Goal: Find specific page/section: Find specific page/section

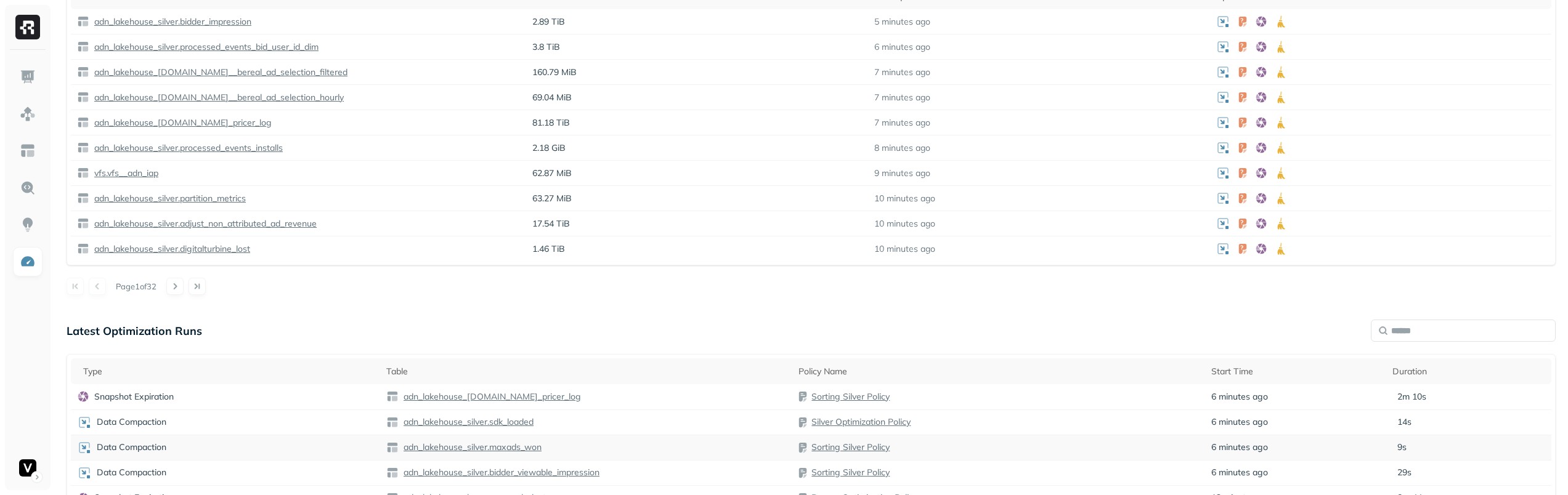
scroll to position [771, 0]
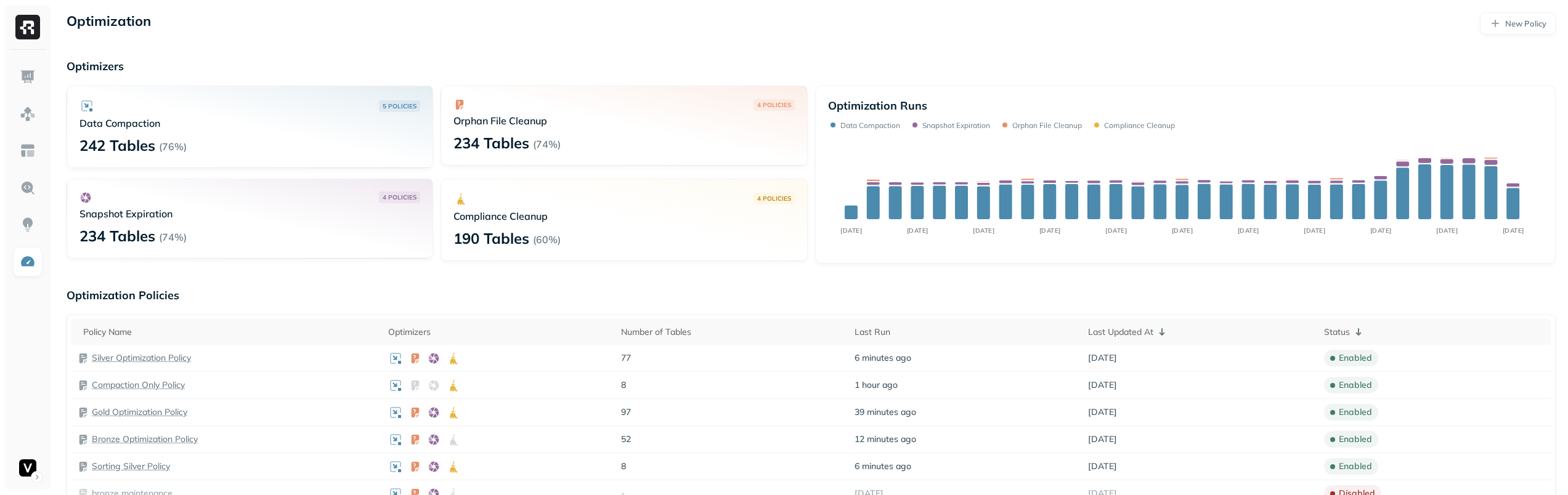
scroll to position [762, 0]
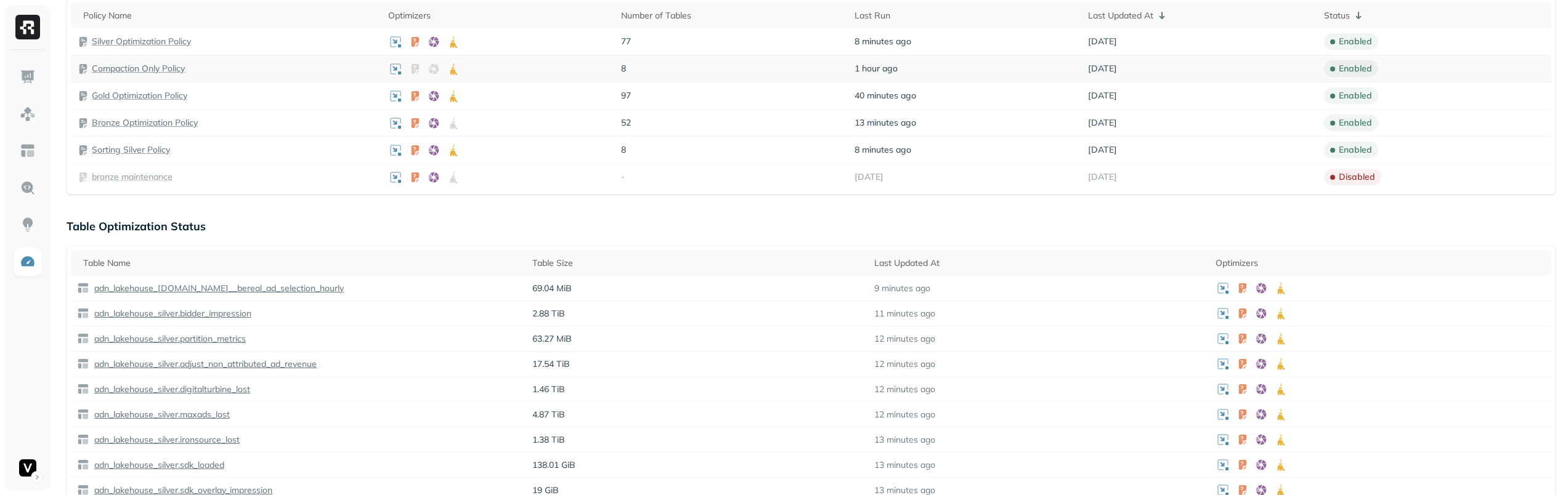
scroll to position [323, 0]
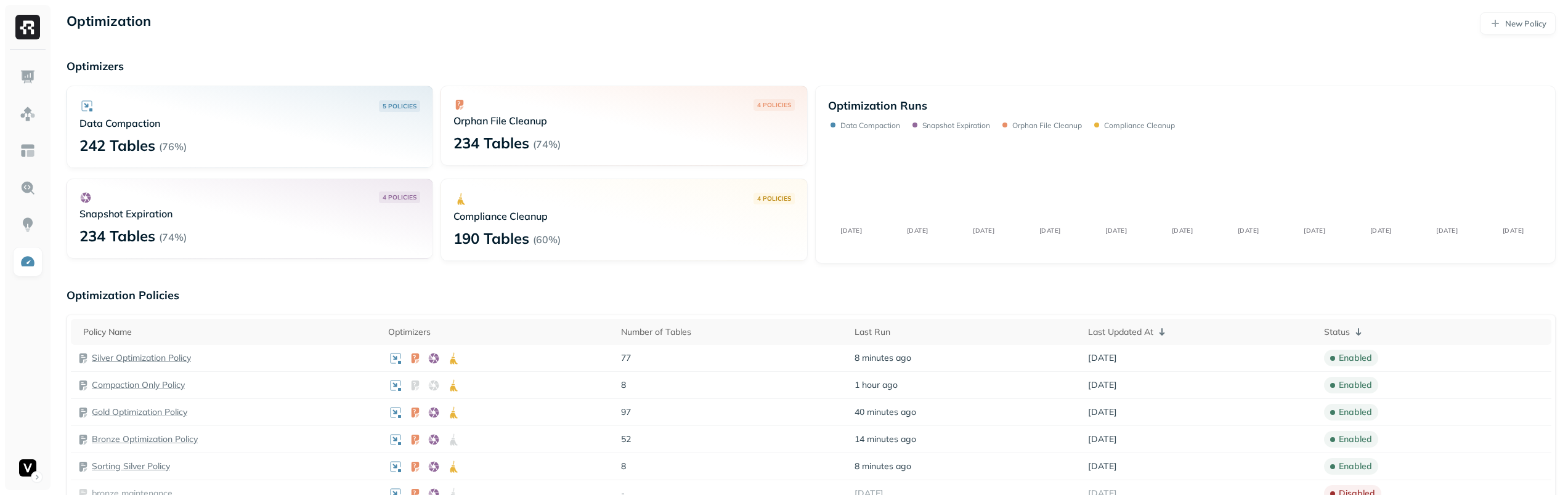
scroll to position [323, 0]
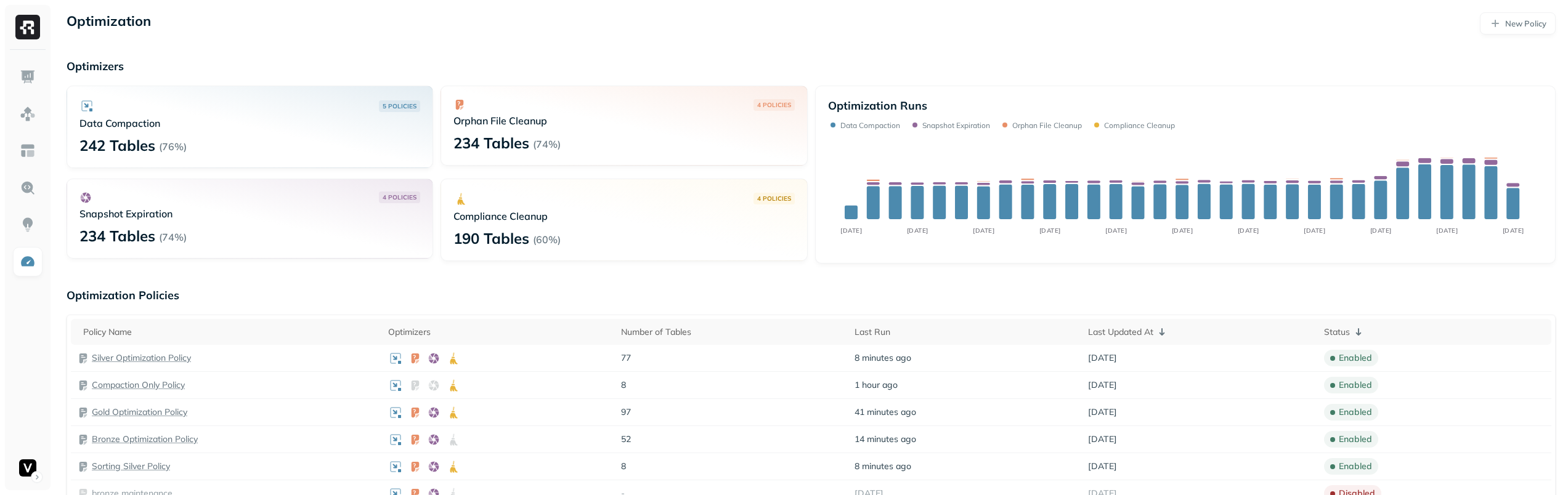
click at [594, 223] on div "4 POLICIES Compliance Cleanup 190 Tables ( 60% )" at bounding box center [624, 220] width 366 height 82
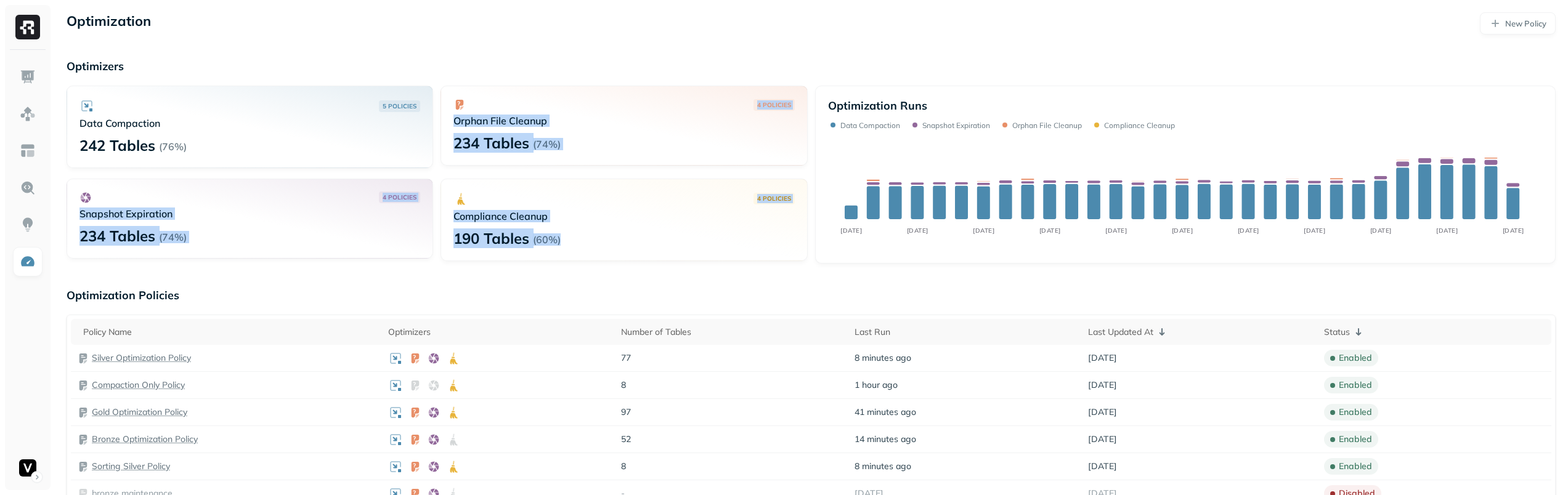
drag, startPoint x: 566, startPoint y: 244, endPoint x: 514, endPoint y: 52, distance: 198.9
click at [485, 76] on div "Optimizers 5 POLICIES Data Compaction 242 Tables ( 76% ) 4 POLICIES Orphan File…" at bounding box center [811, 161] width 1489 height 204
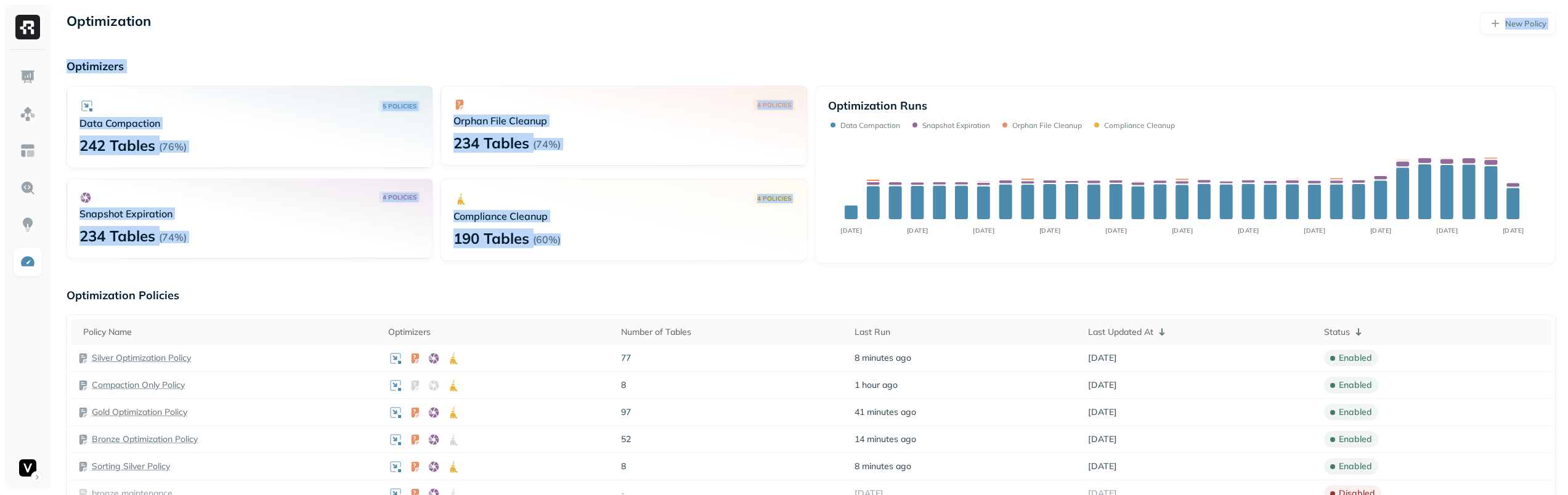
drag, startPoint x: 389, startPoint y: 42, endPoint x: 685, endPoint y: 255, distance: 364.7
click at [684, 260] on div "4 POLICIES Compliance Cleanup 190 Tables ( 60% )" at bounding box center [624, 220] width 366 height 82
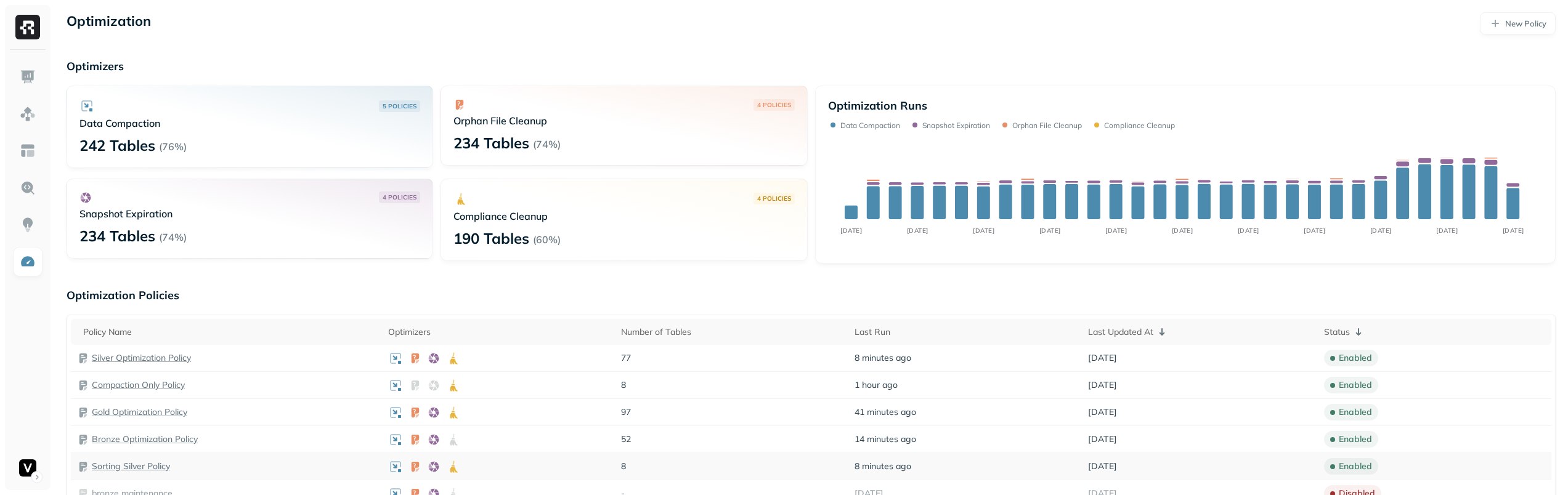
click at [465, 475] on td at bounding box center [499, 466] width 234 height 27
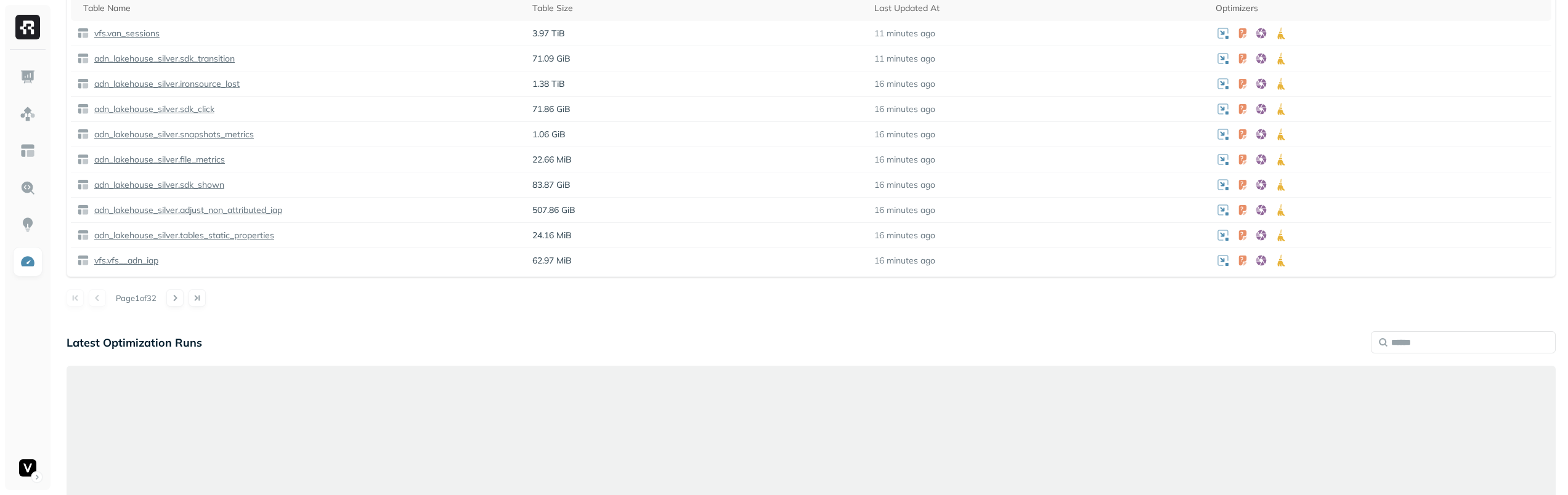
scroll to position [762, 0]
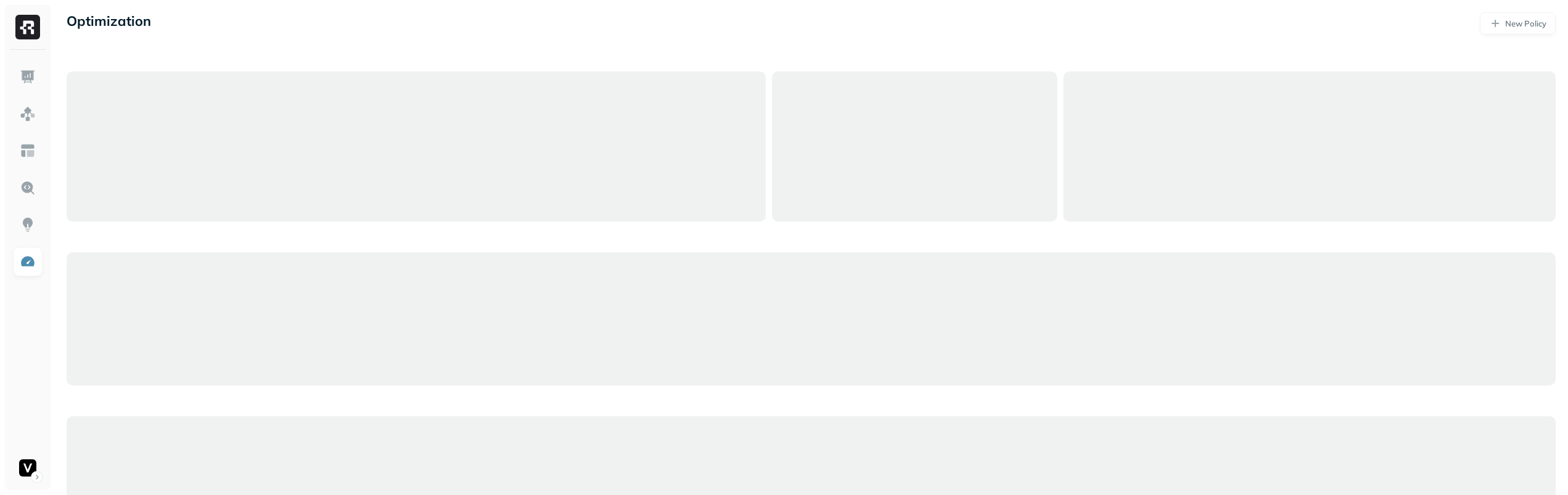
scroll to position [762, 0]
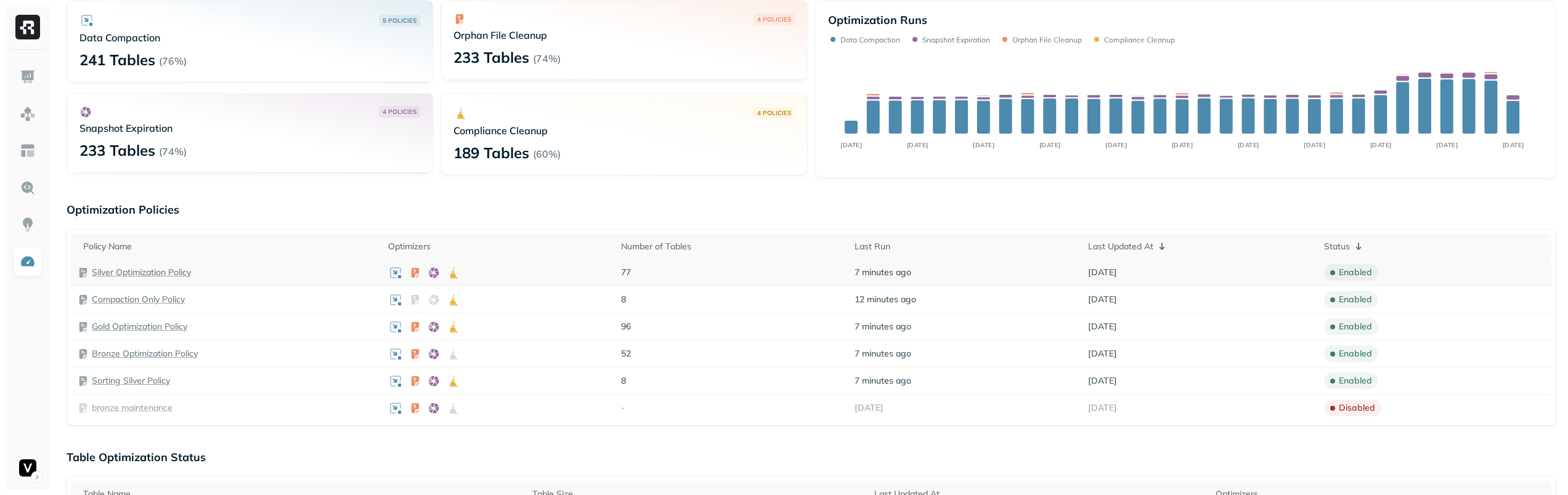
scroll to position [38, 0]
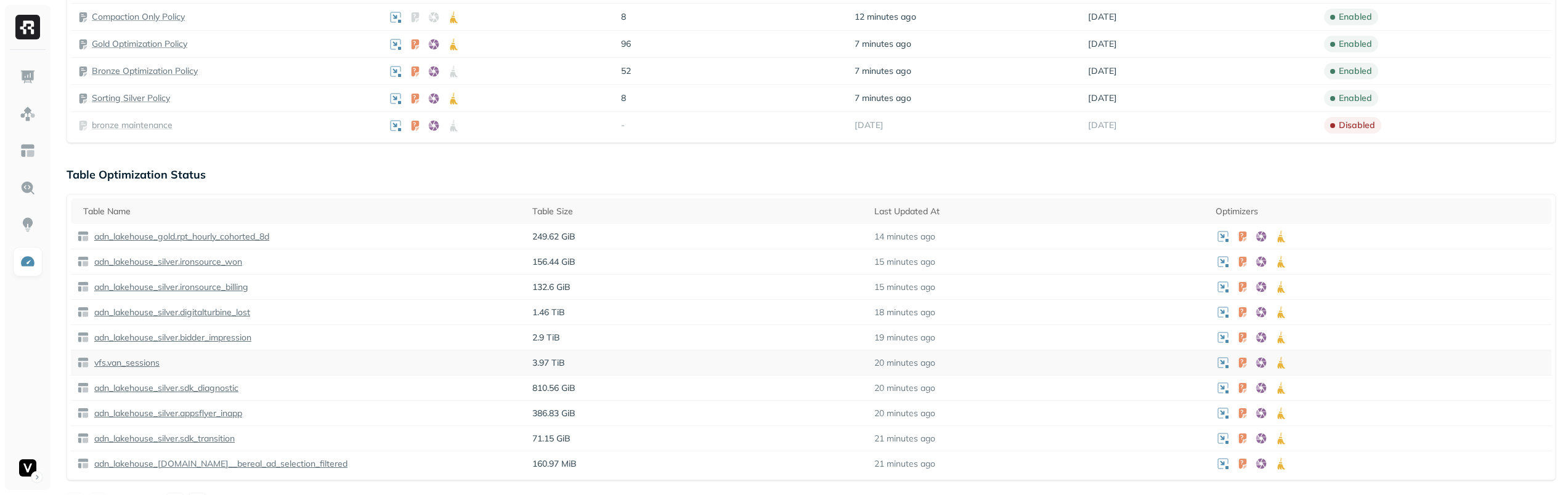
scroll to position [419, 0]
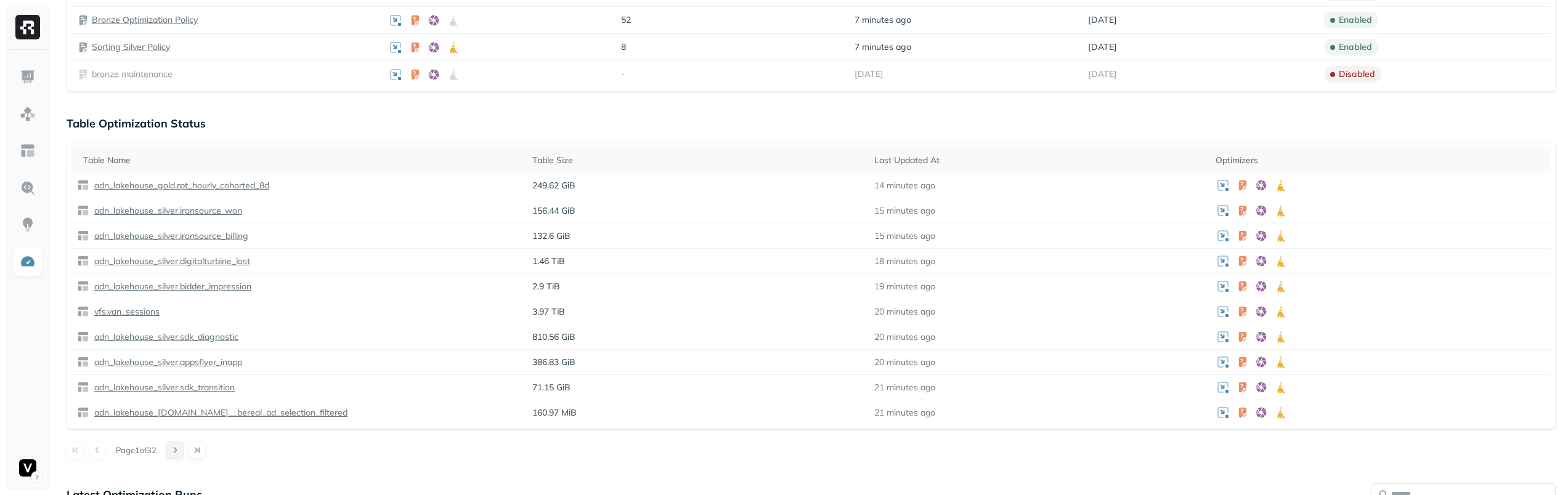
click at [184, 449] on button at bounding box center [175, 450] width 17 height 17
click at [183, 450] on button at bounding box center [175, 450] width 17 height 17
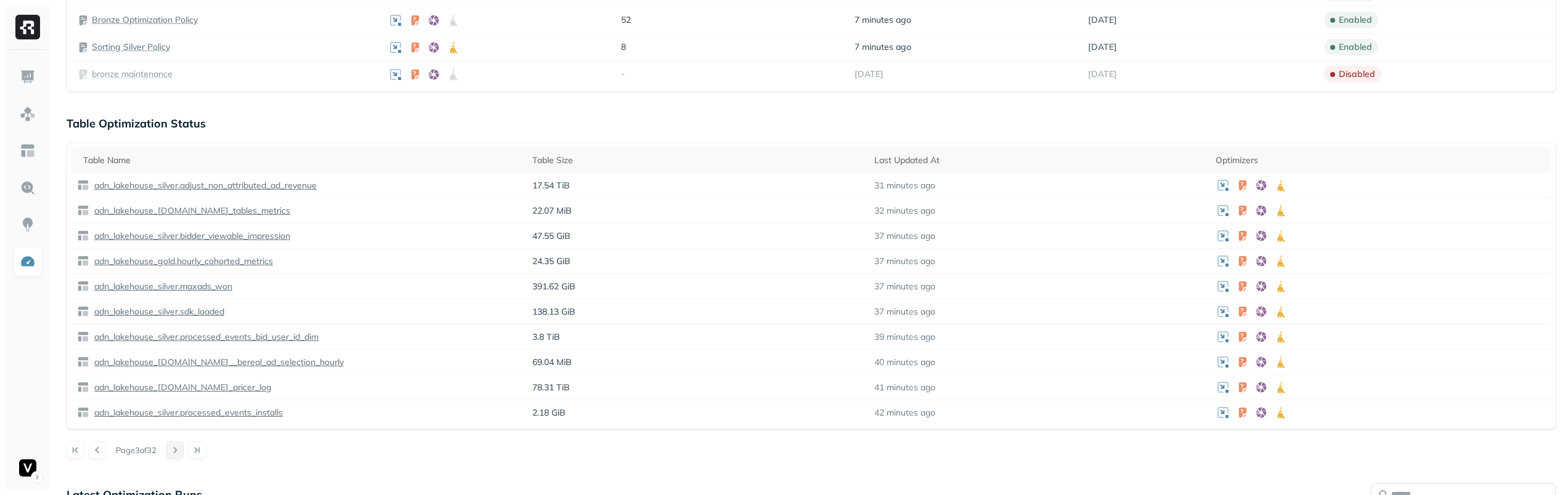
click at [183, 450] on button at bounding box center [175, 450] width 17 height 17
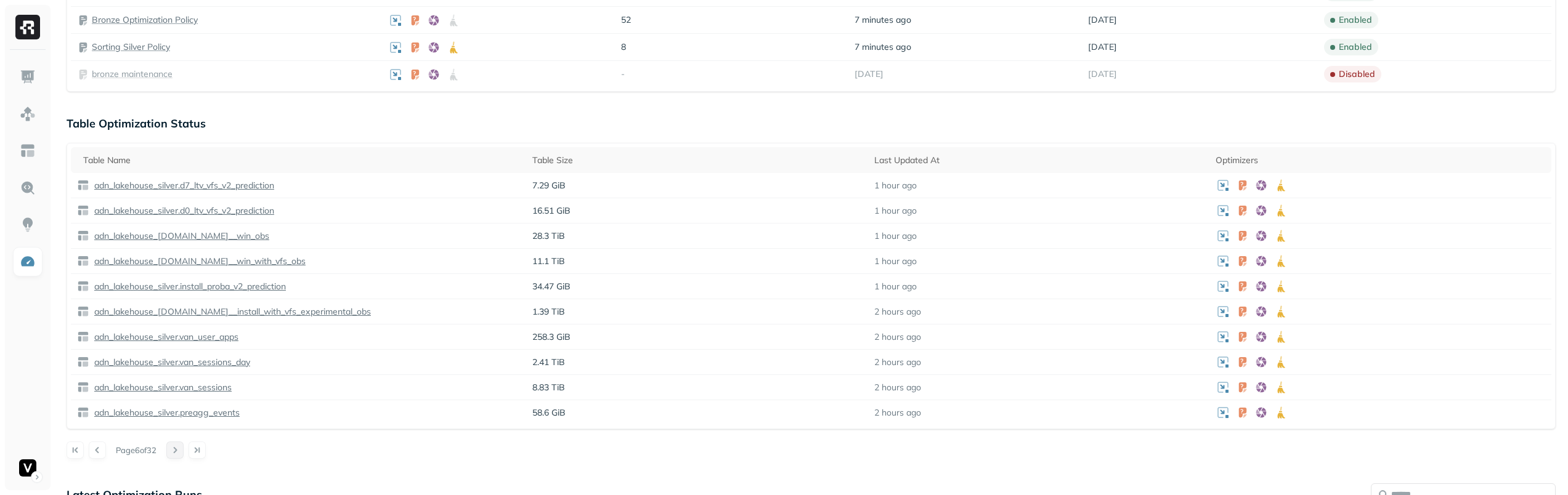
click at [183, 450] on button at bounding box center [175, 450] width 17 height 17
click at [183, 450] on button at bounding box center [180, 450] width 17 height 17
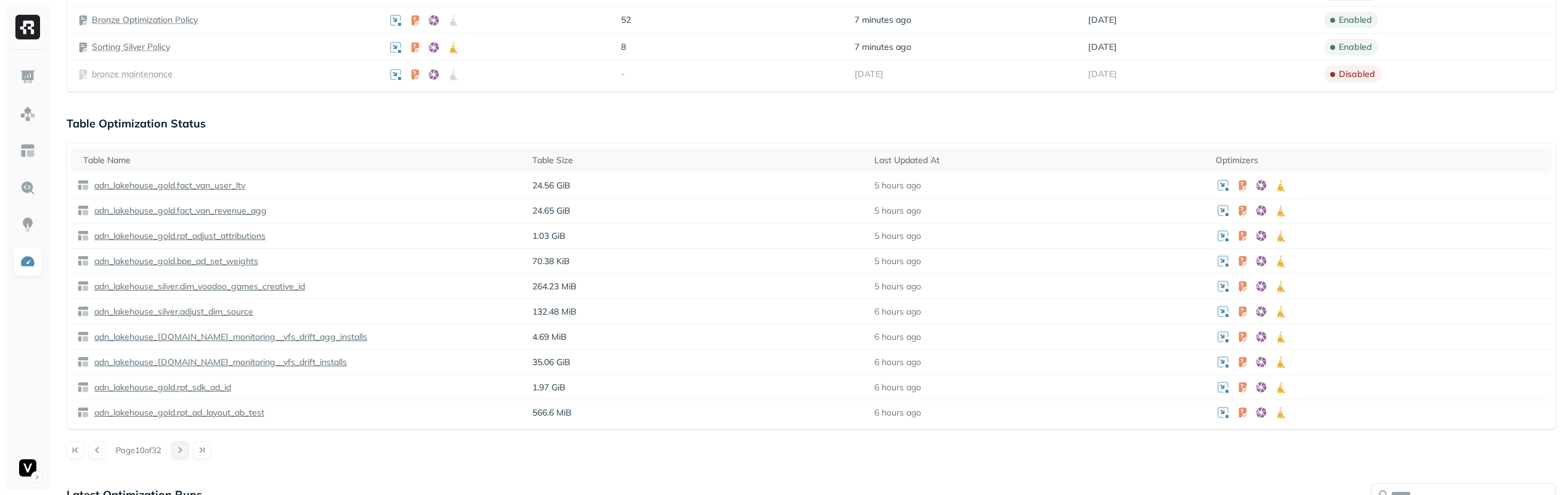
click at [183, 450] on button at bounding box center [180, 450] width 17 height 17
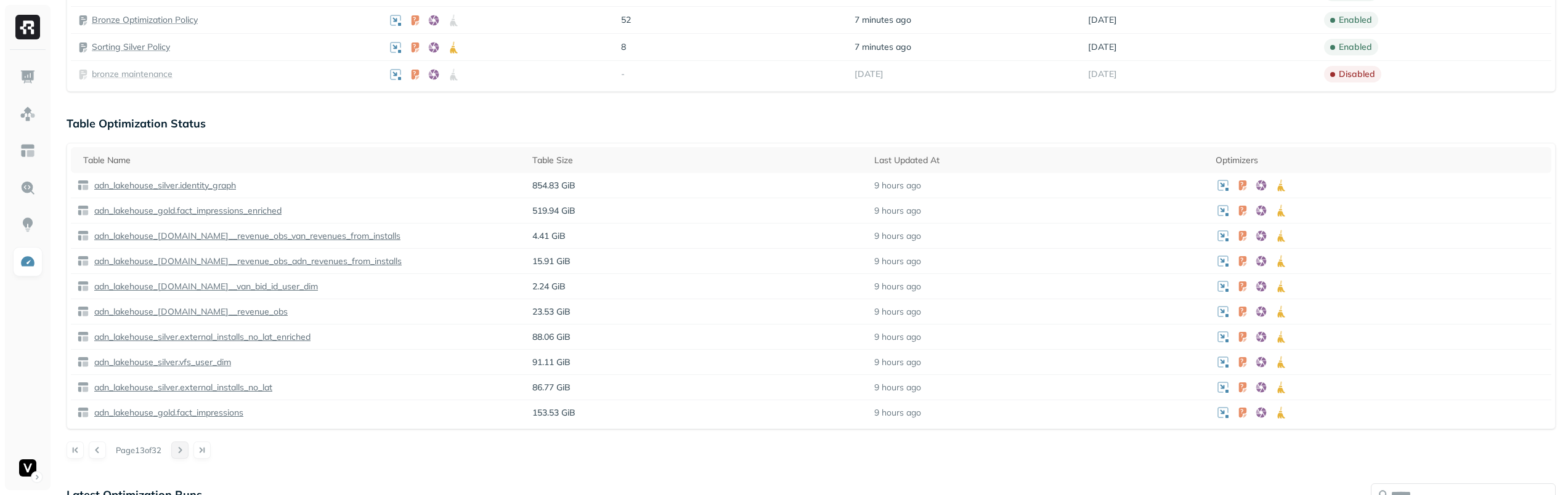
click at [183, 450] on button at bounding box center [180, 450] width 17 height 17
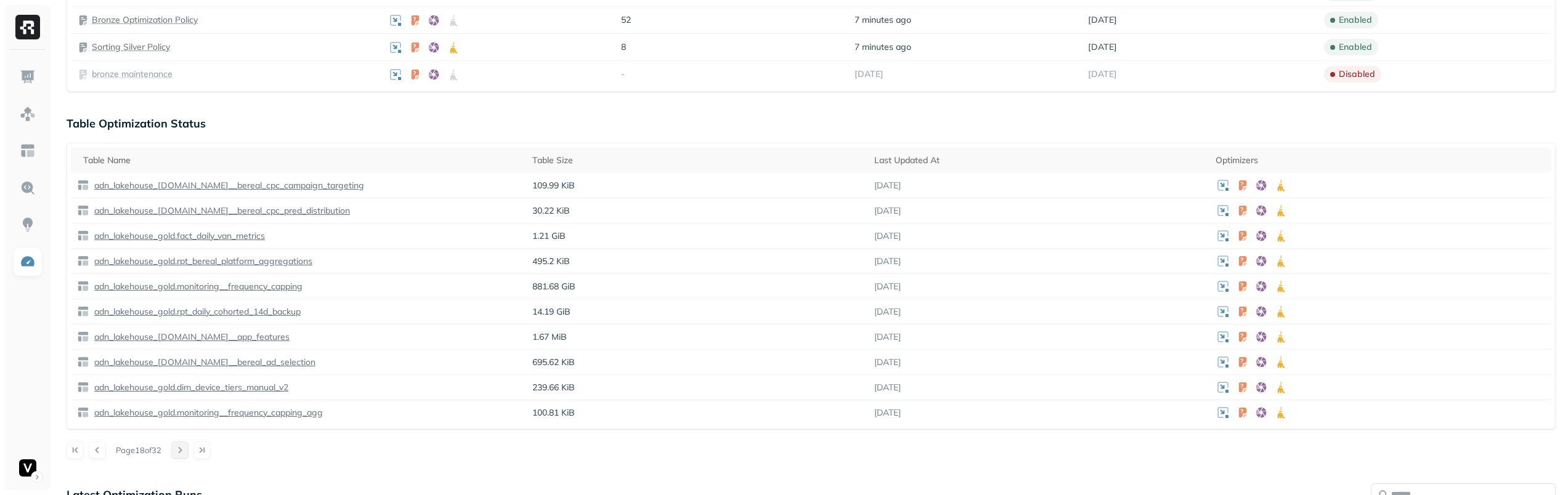
click at [183, 450] on button at bounding box center [180, 450] width 17 height 17
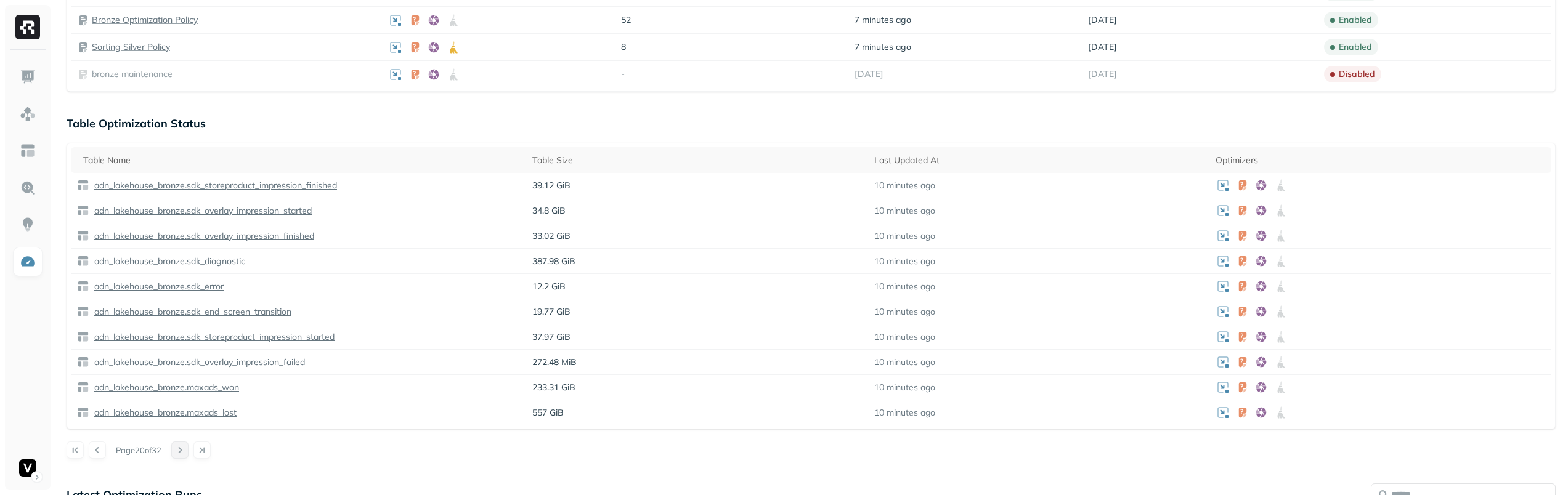
click at [183, 450] on button at bounding box center [180, 450] width 17 height 17
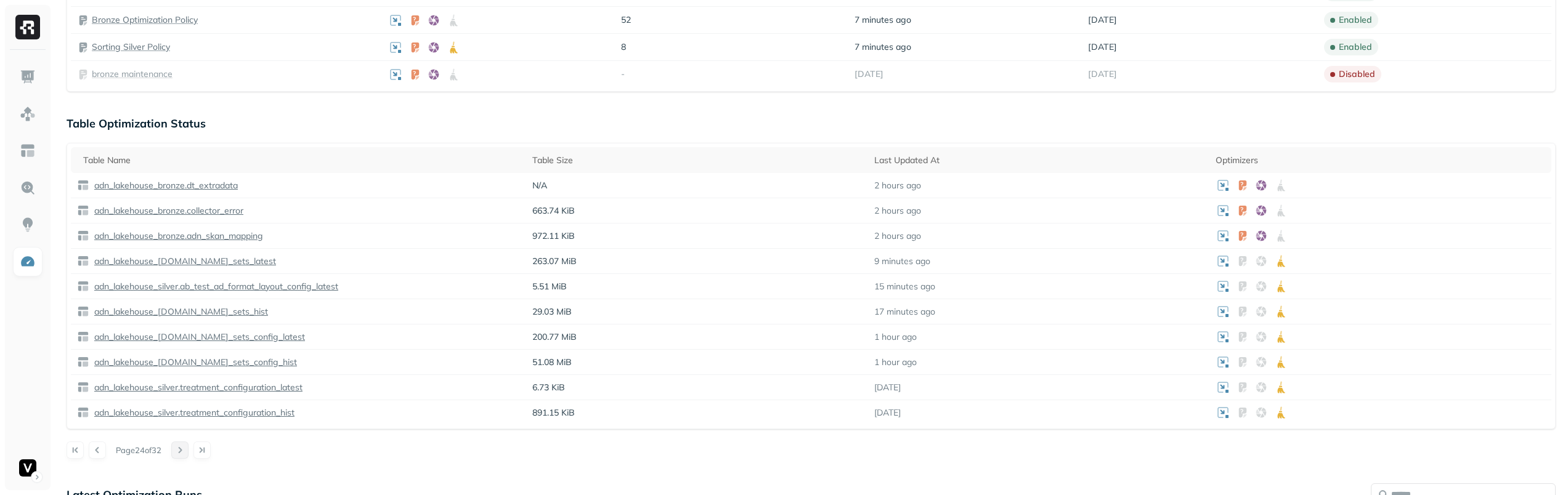
click at [183, 450] on button at bounding box center [180, 450] width 17 height 17
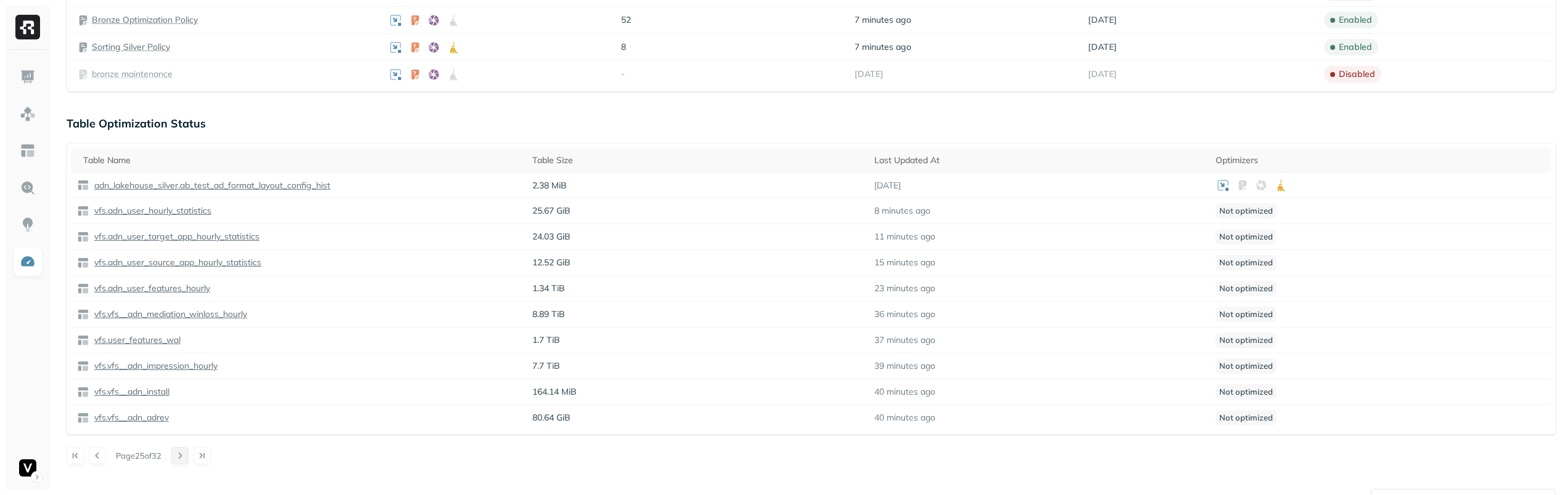
click at [183, 450] on button at bounding box center [180, 456] width 17 height 17
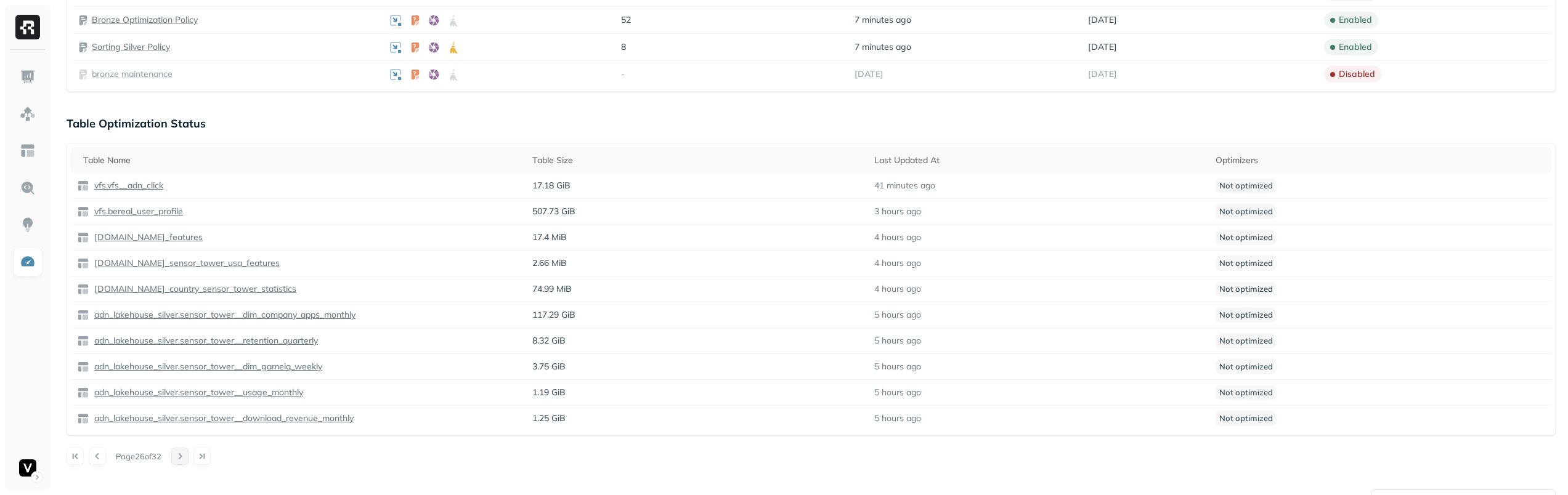
click at [183, 450] on button at bounding box center [180, 457] width 17 height 17
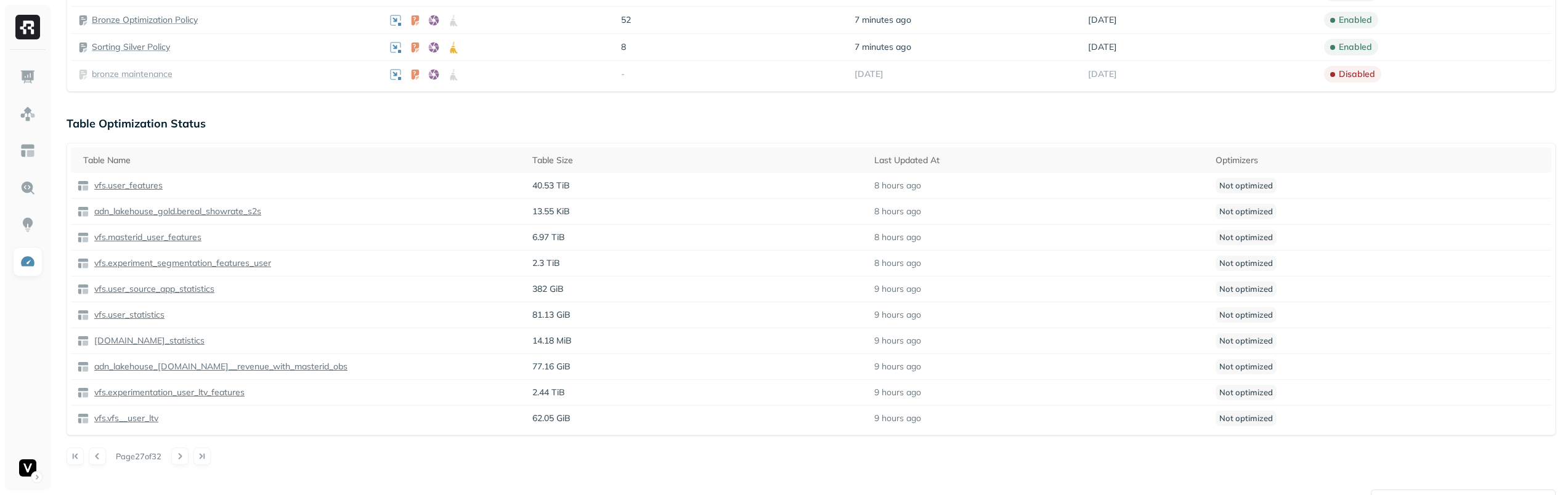
click at [78, 455] on button at bounding box center [75, 457] width 17 height 17
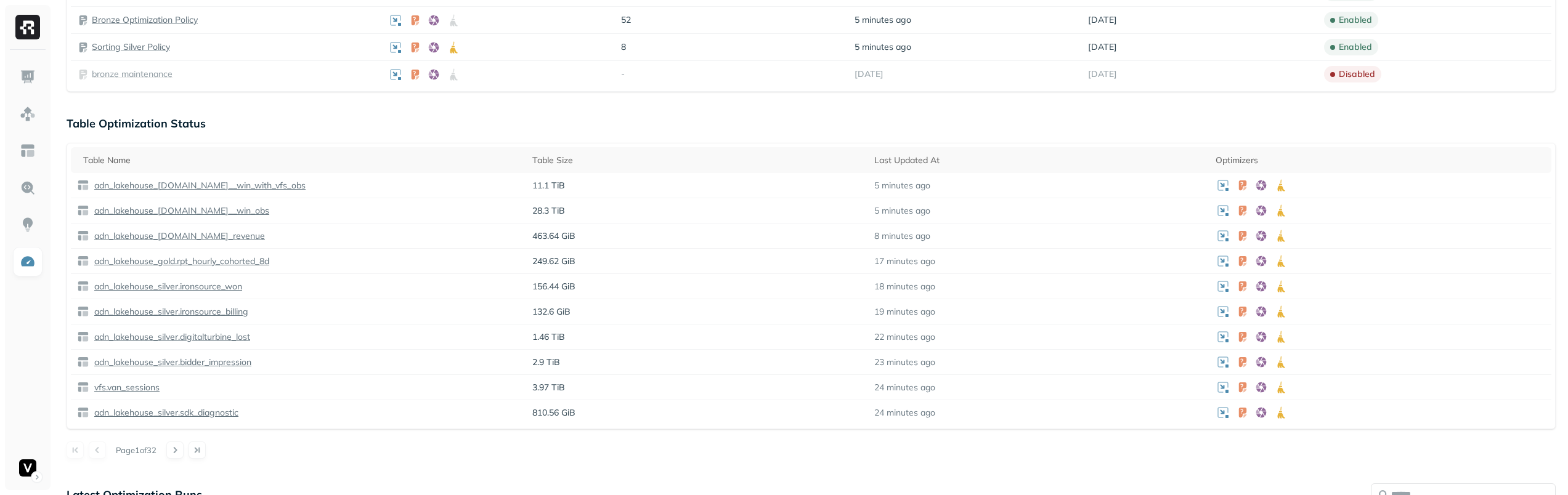
scroll to position [0, 0]
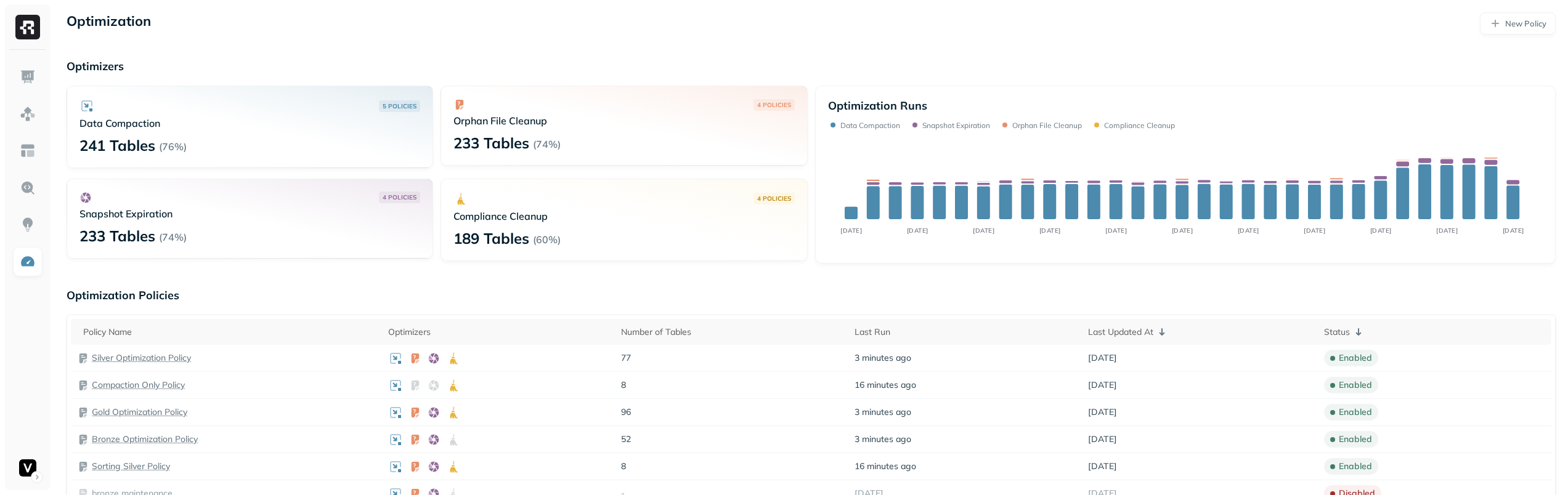
click at [1139, 125] on p "Compliance Cleanup" at bounding box center [1139, 125] width 71 height 9
click at [1156, 110] on div "Optimization Runs" at bounding box center [1185, 105] width 715 height 14
click at [880, 121] on p "Data Compaction" at bounding box center [870, 125] width 60 height 9
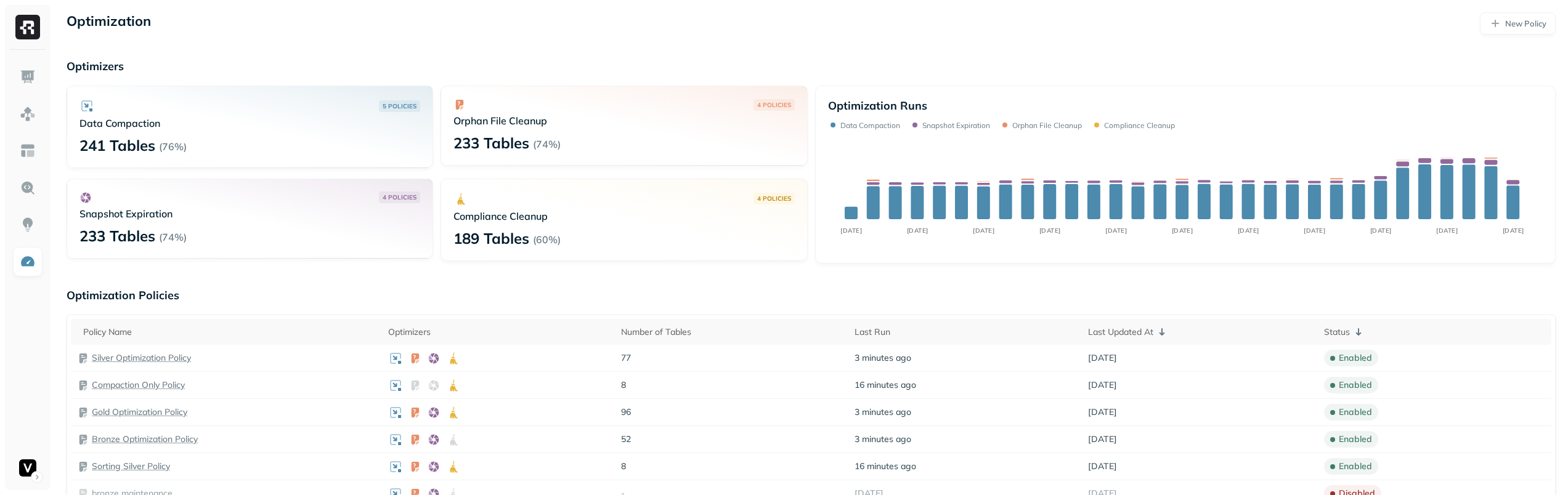
click at [1022, 98] on div "Optimization Runs" at bounding box center [1185, 105] width 715 height 14
click at [951, 124] on p "Snapshot Expiration" at bounding box center [956, 125] width 68 height 9
click at [1063, 122] on p "Orphan File Cleanup" at bounding box center [1047, 125] width 70 height 9
click at [963, 125] on p "Snapshot Expiration" at bounding box center [956, 125] width 68 height 9
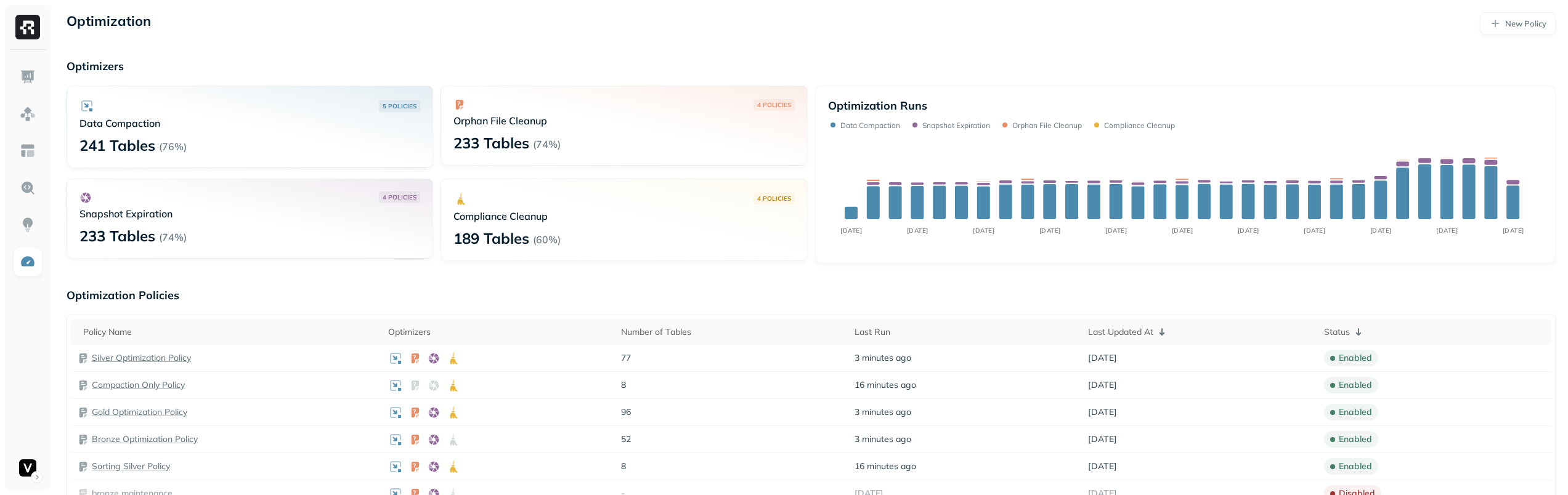
click at [1089, 114] on div "Optimization Runs Data Compaction Snapshot Expiration Orphan File Cleanup Compl…" at bounding box center [1185, 113] width 715 height 31
click at [1117, 124] on p "Compliance Cleanup" at bounding box center [1139, 125] width 71 height 9
drag, startPoint x: 1375, startPoint y: 104, endPoint x: 1319, endPoint y: 66, distance: 67.7
click at [1319, 67] on div "Optimizers 5 POLICIES Data Compaction 241 Tables ( 76% ) 4 POLICIES Orphan File…" at bounding box center [811, 161] width 1489 height 204
click at [1142, 121] on p "Compliance Cleanup" at bounding box center [1139, 125] width 71 height 9
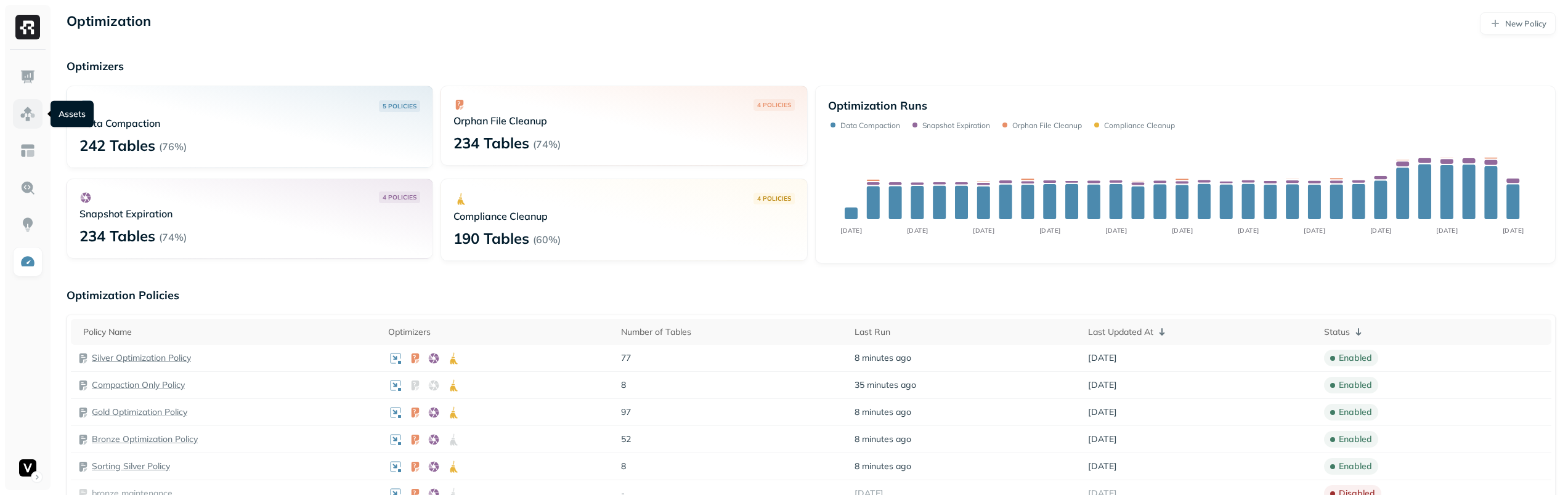
click at [24, 115] on img at bounding box center [28, 114] width 16 height 16
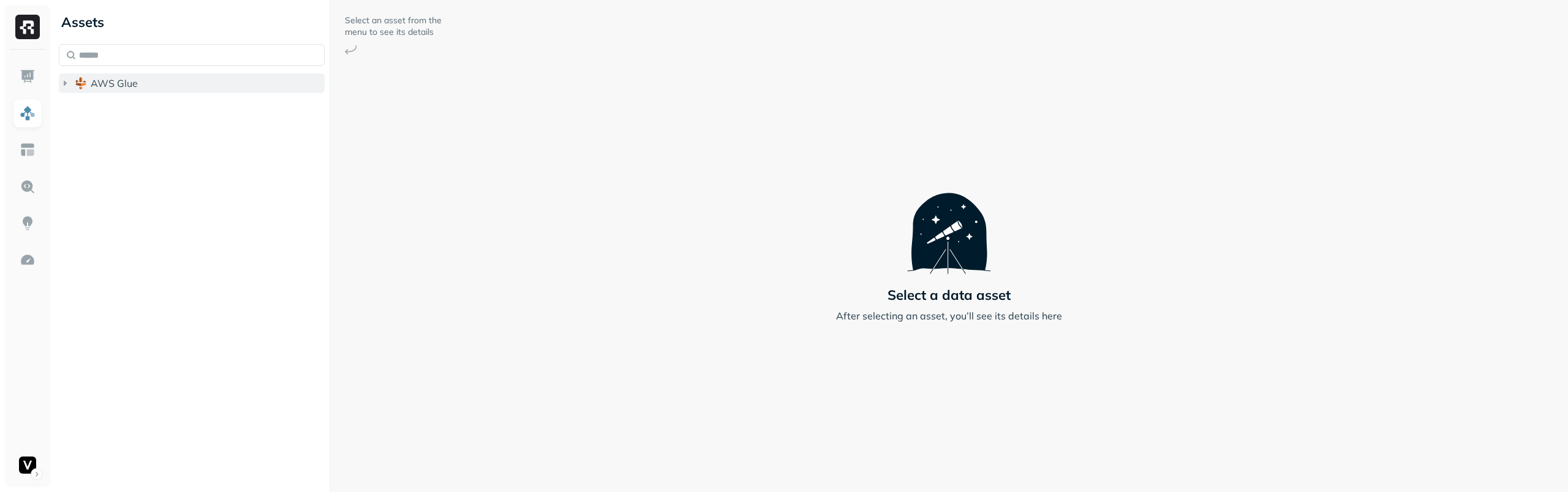
click at [175, 81] on button "AWS Glue" at bounding box center [191, 83] width 266 height 20
click at [182, 108] on span "adn_lakehouse_bronze" at bounding box center [155, 106] width 105 height 13
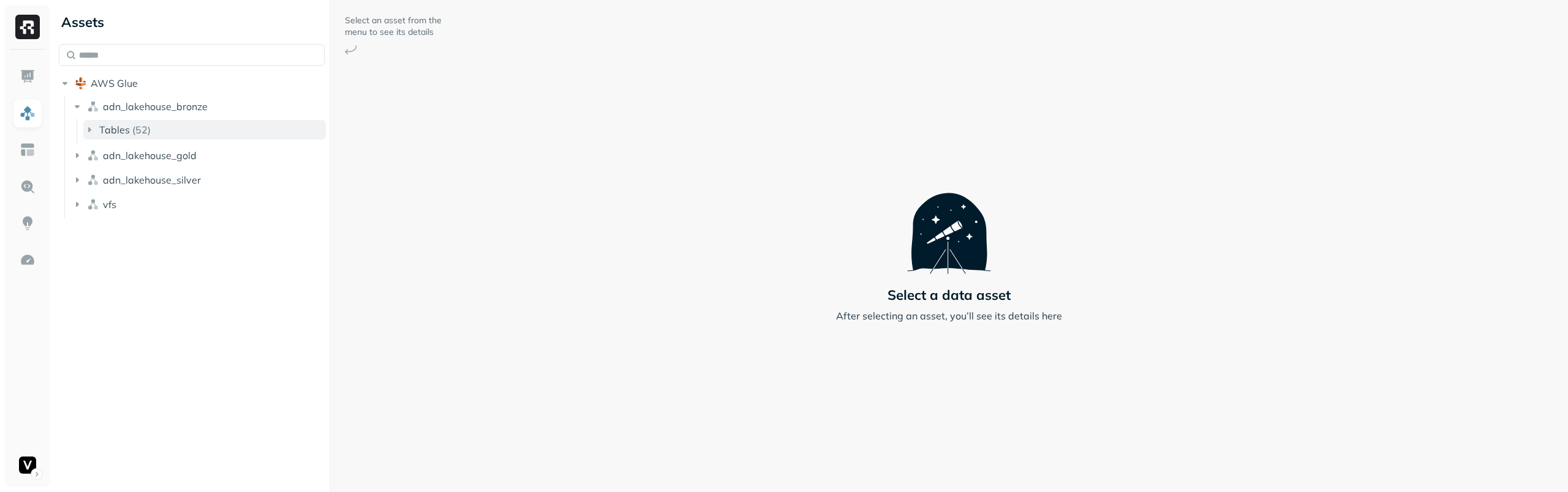
click at [195, 131] on button "Tables ( 52 )" at bounding box center [204, 130] width 242 height 20
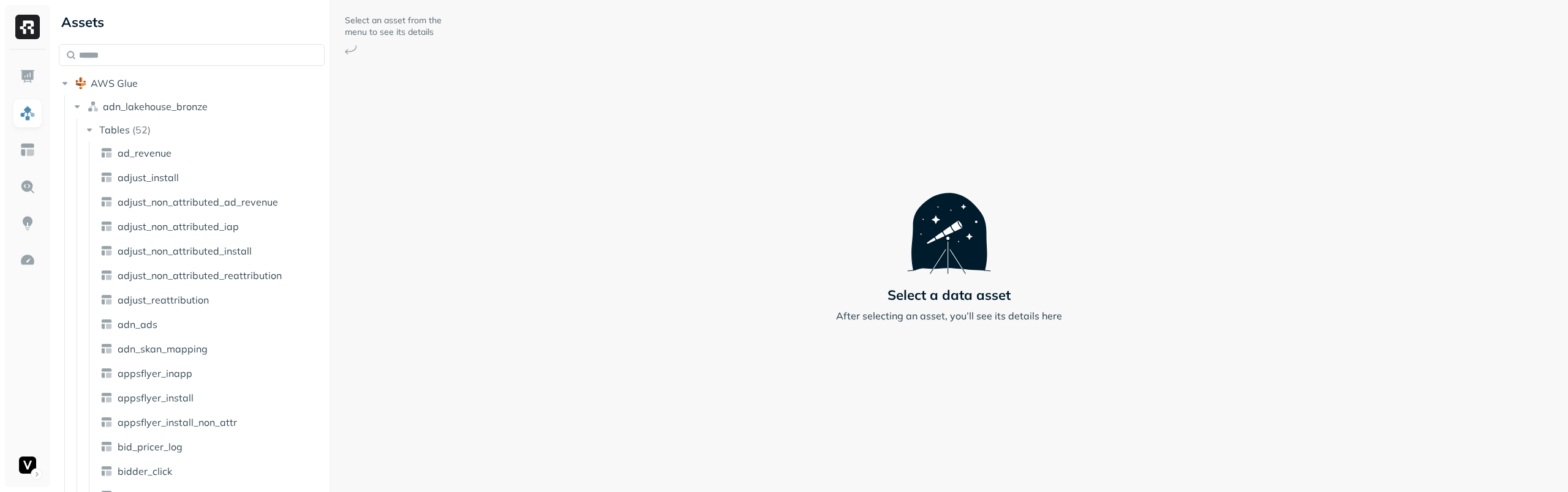
click at [205, 152] on link "ad_revenue" at bounding box center [211, 153] width 231 height 20
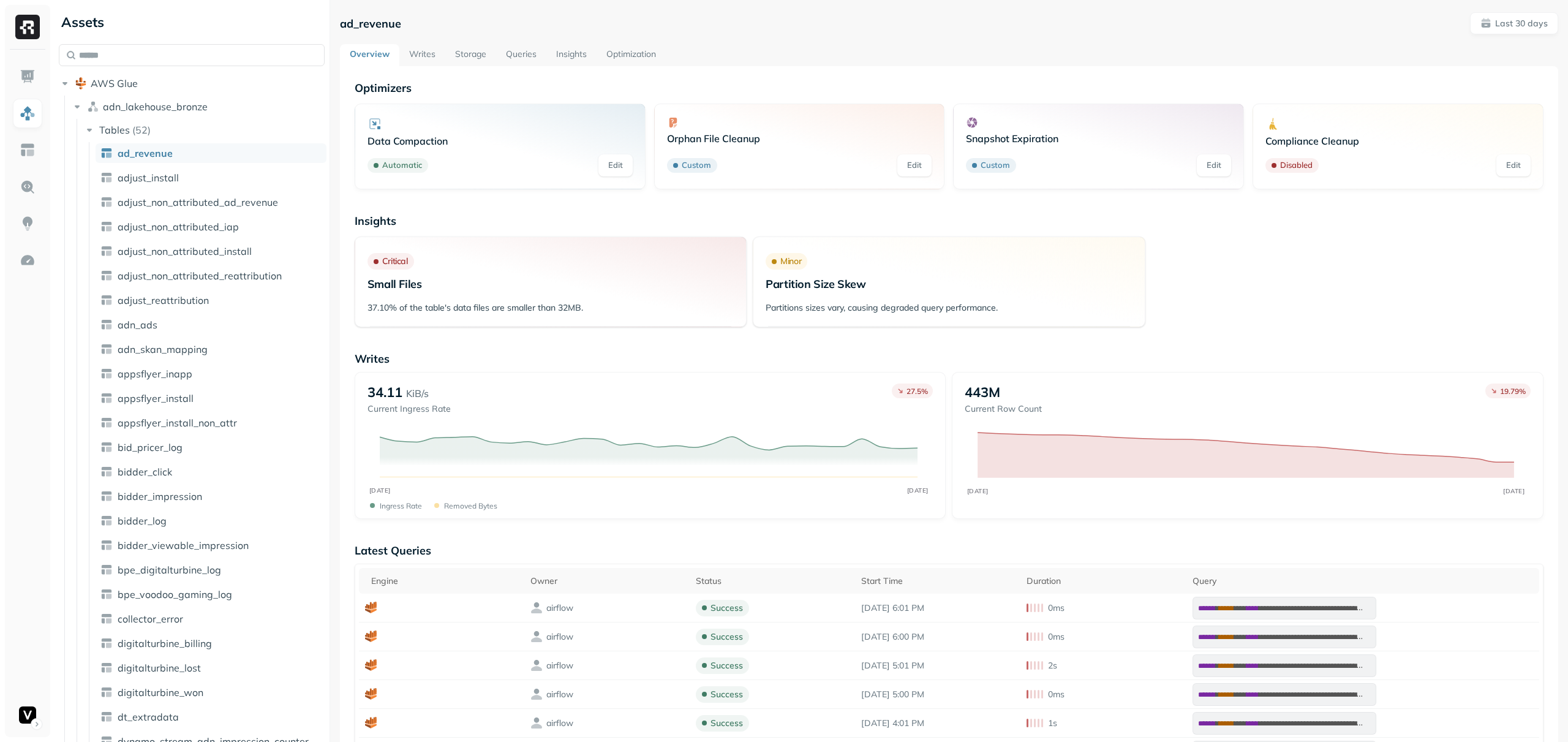
drag, startPoint x: 746, startPoint y: 242, endPoint x: 822, endPoint y: 244, distance: 76.0
click at [822, 244] on div "Critical Small Files 37.10% of the table's data files are smaller than 32MB. Mi…" at bounding box center [948, 281] width 1189 height 90
